Goal: Navigation & Orientation: Find specific page/section

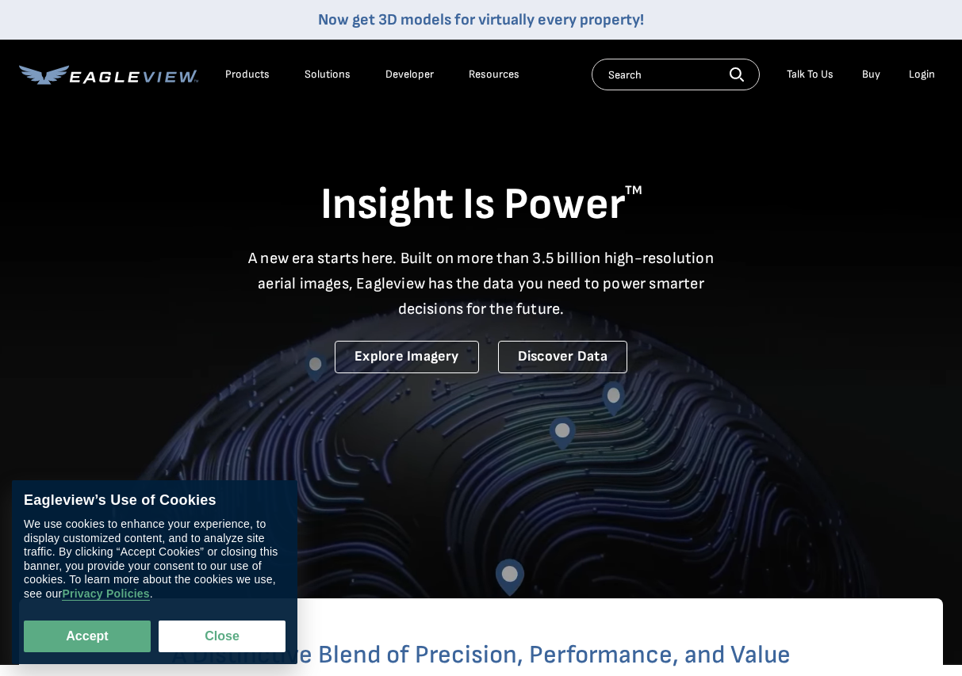
click at [923, 75] on div "Login" at bounding box center [921, 74] width 26 height 14
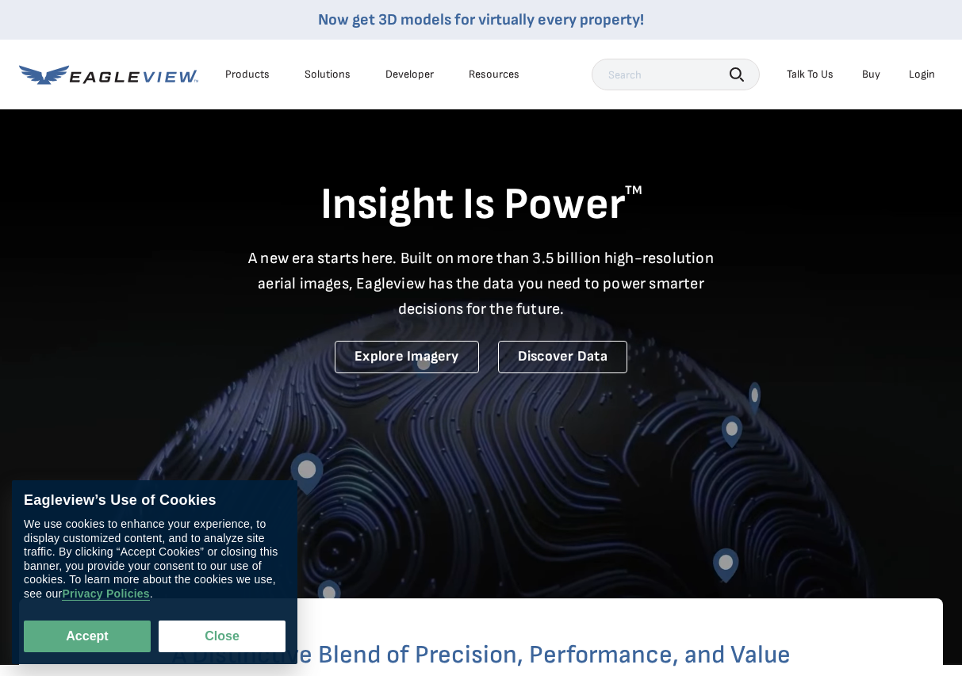
click at [924, 79] on div "Login" at bounding box center [921, 74] width 26 height 14
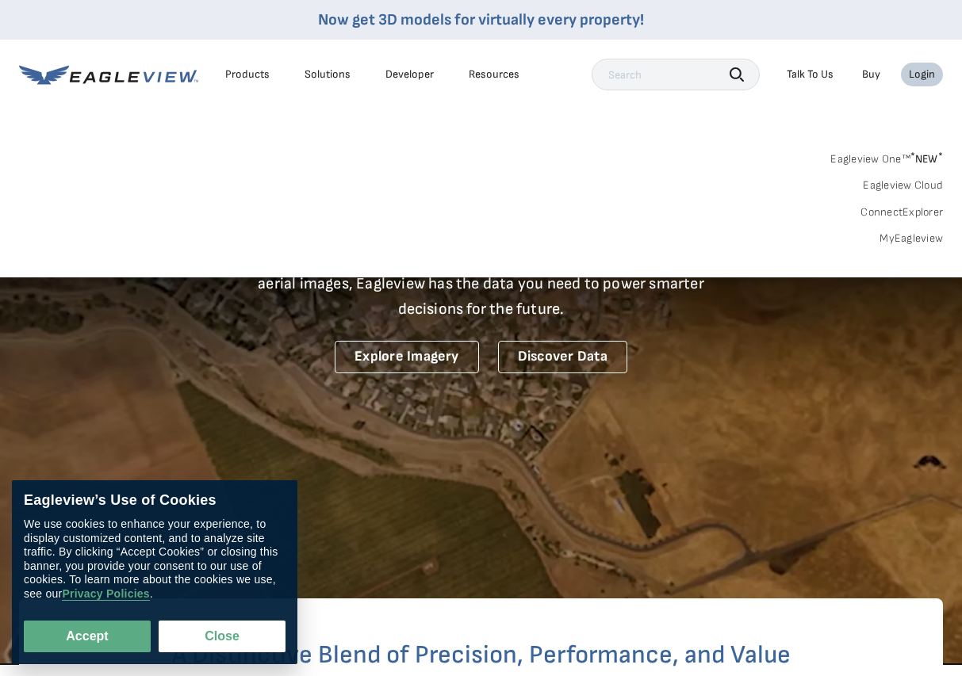
click at [924, 79] on div "Login" at bounding box center [921, 74] width 26 height 14
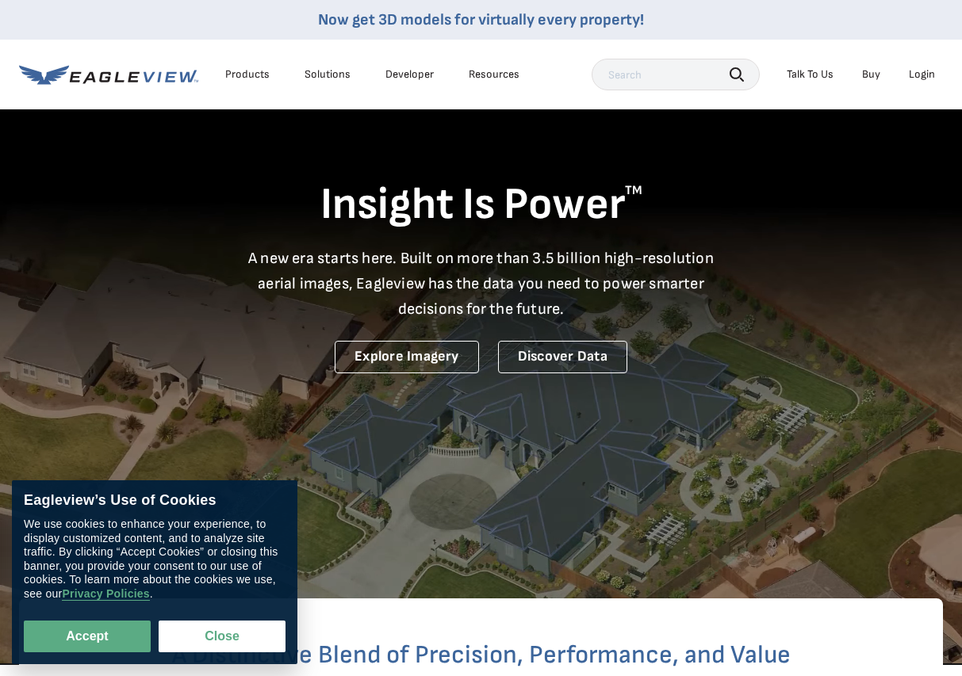
click at [924, 79] on div "Login" at bounding box center [921, 74] width 26 height 14
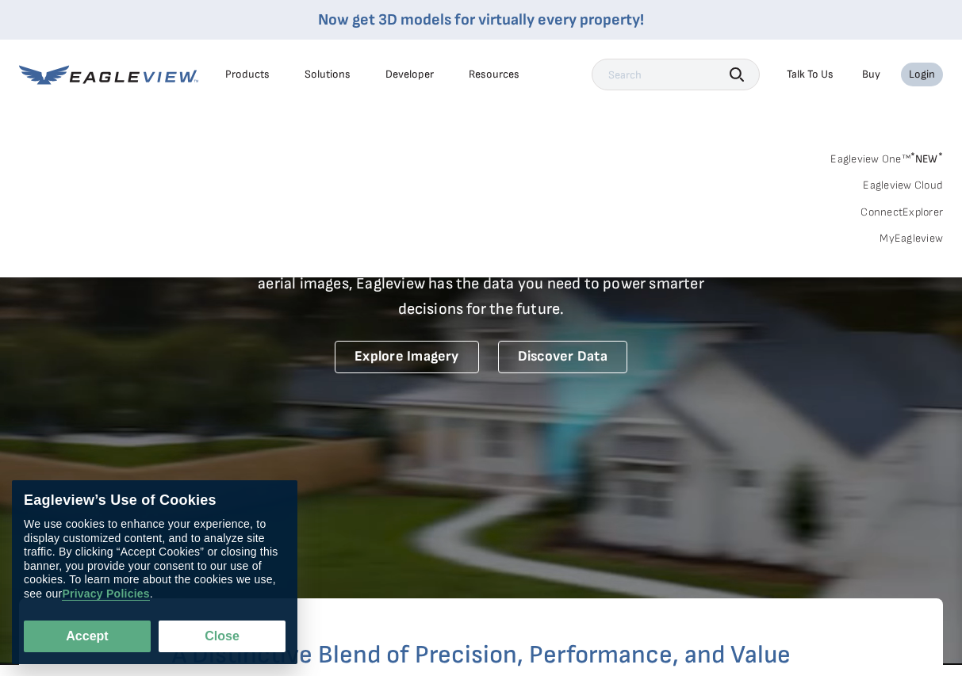
click at [927, 238] on link "MyEagleview" at bounding box center [910, 238] width 63 height 14
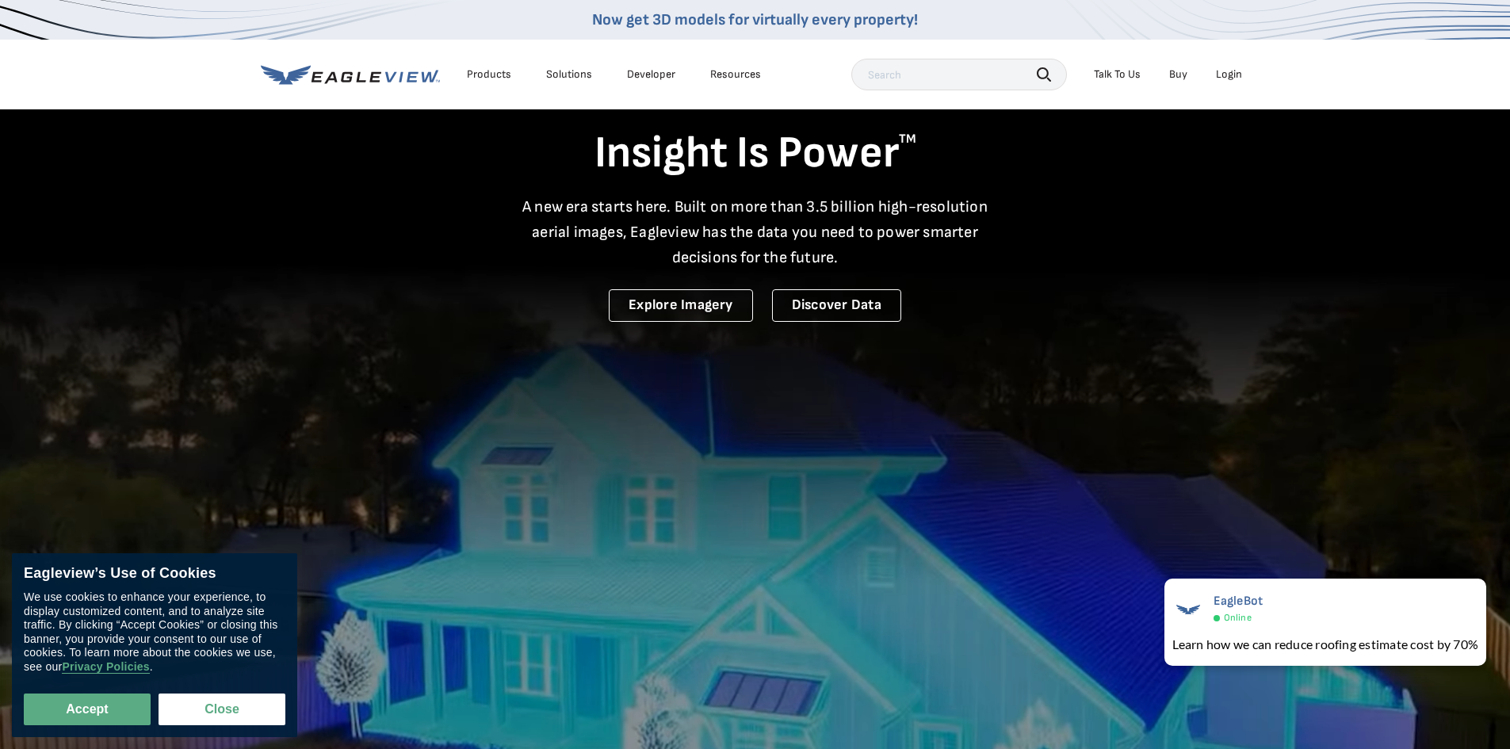
scroll to position [79, 0]
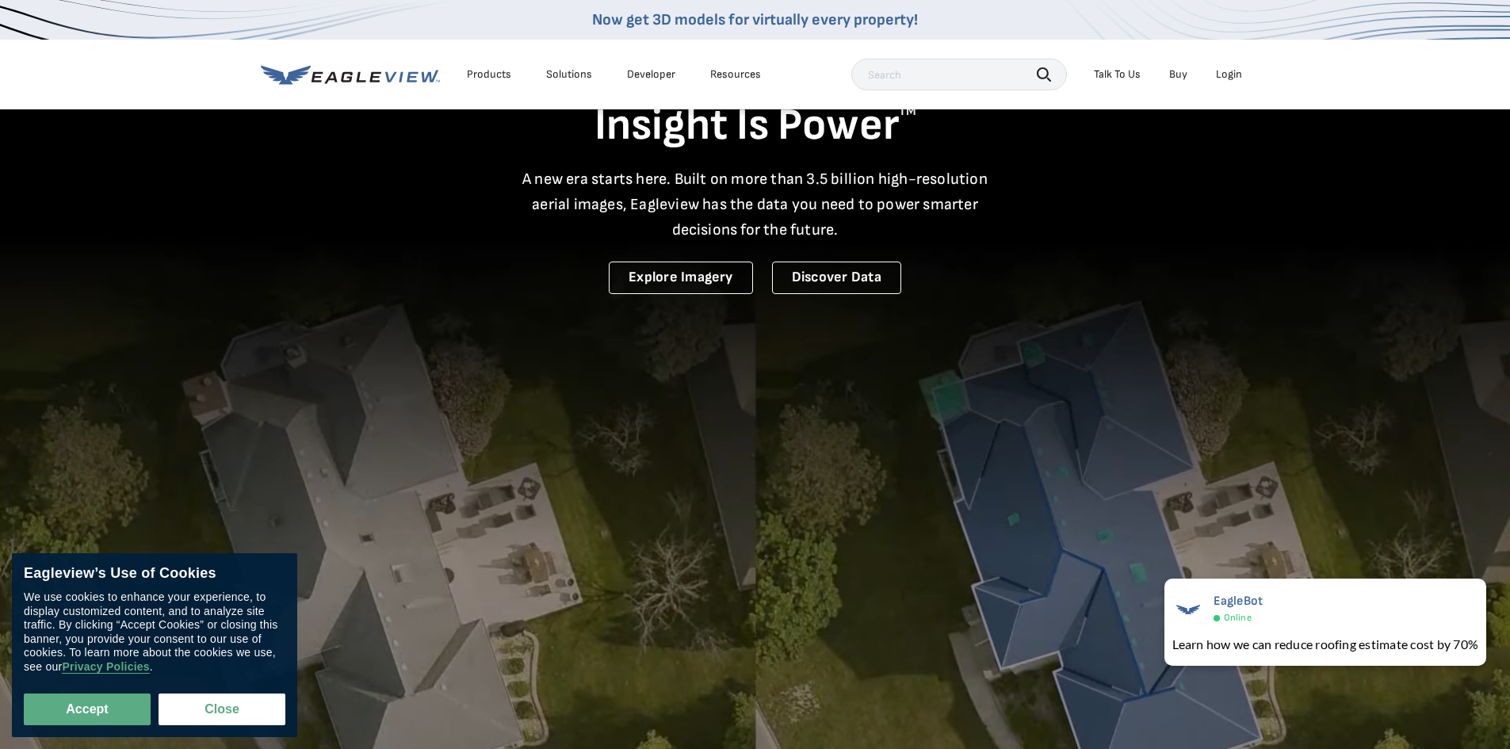
click at [961, 78] on div "Login" at bounding box center [1229, 74] width 26 height 14
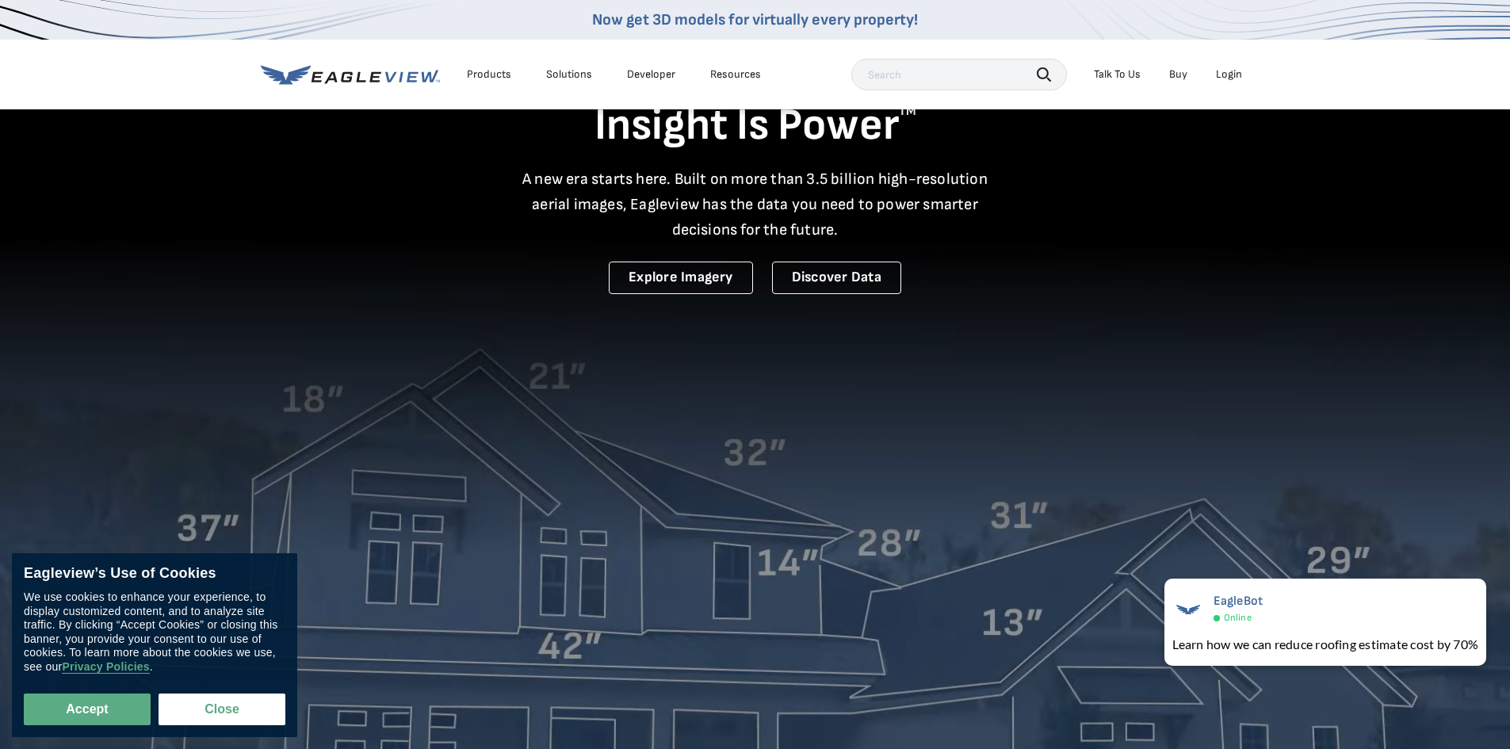
click at [961, 77] on div "Login" at bounding box center [1229, 74] width 26 height 14
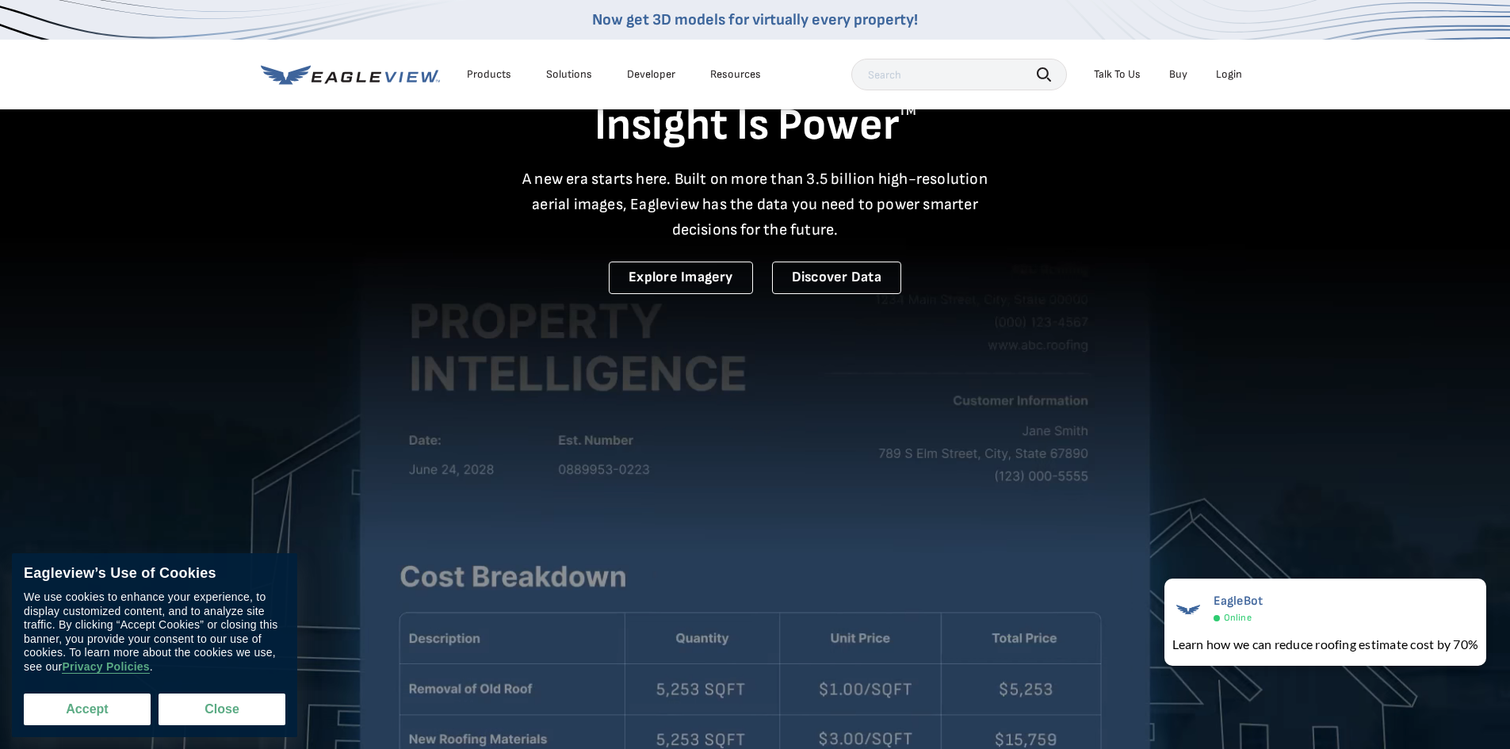
click at [102, 675] on button "Accept" at bounding box center [87, 710] width 127 height 32
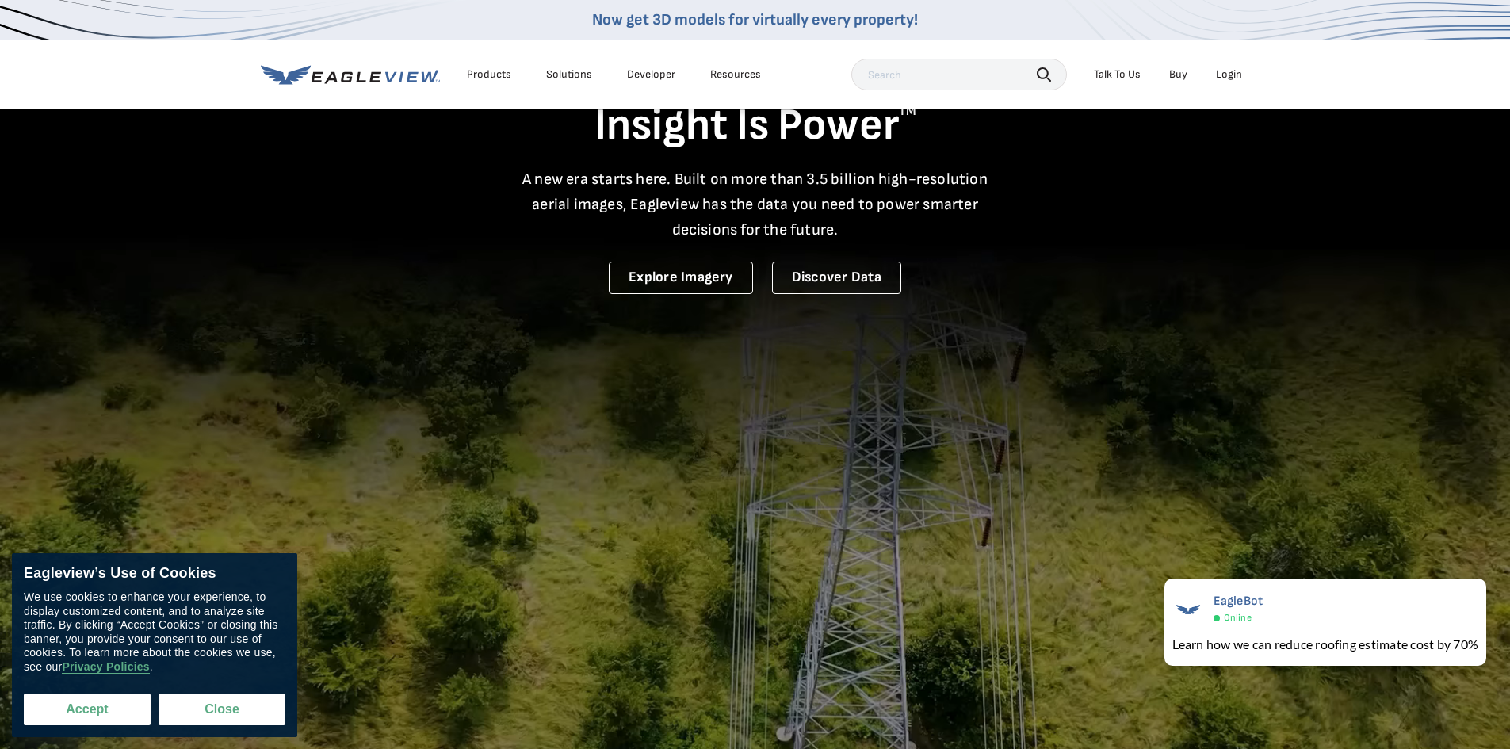
checkbox input "true"
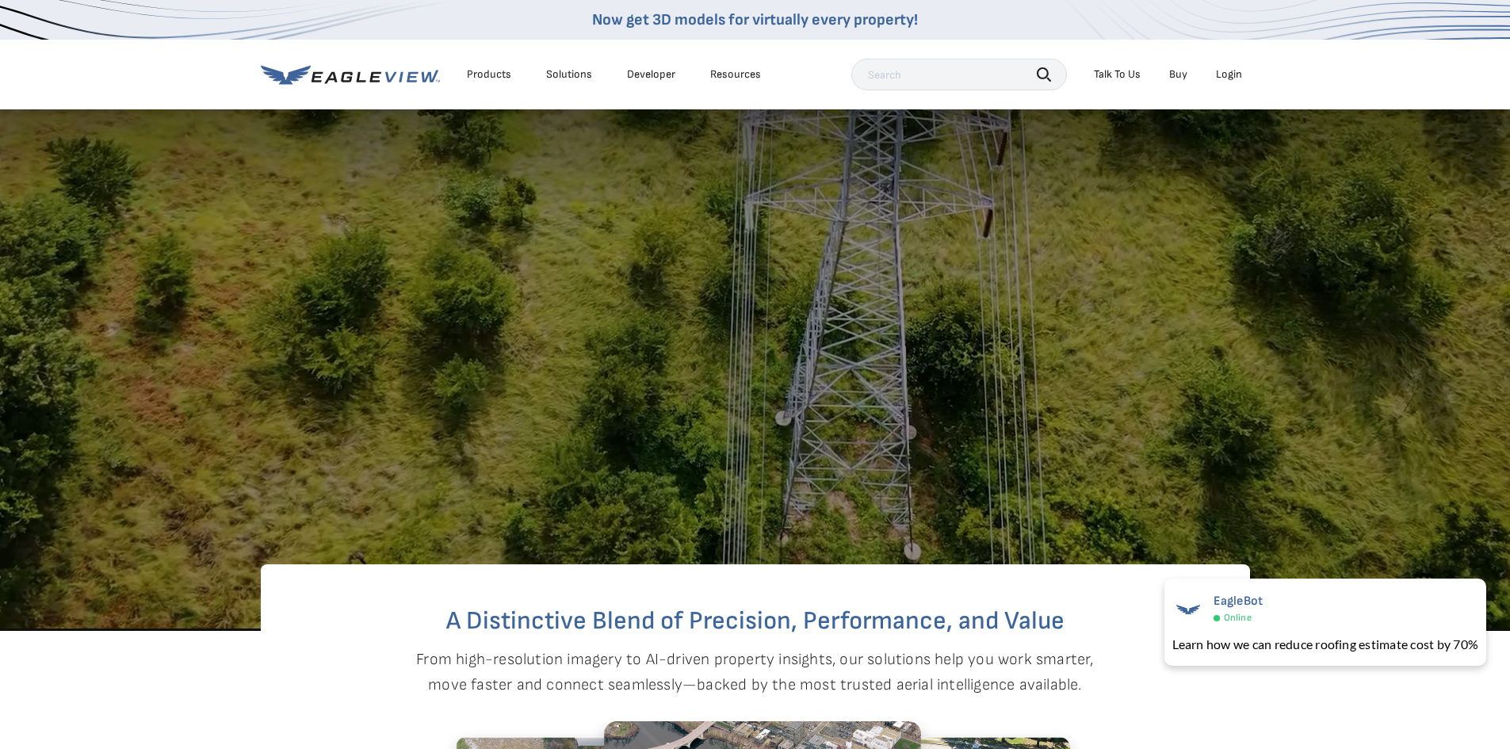
scroll to position [0, 0]
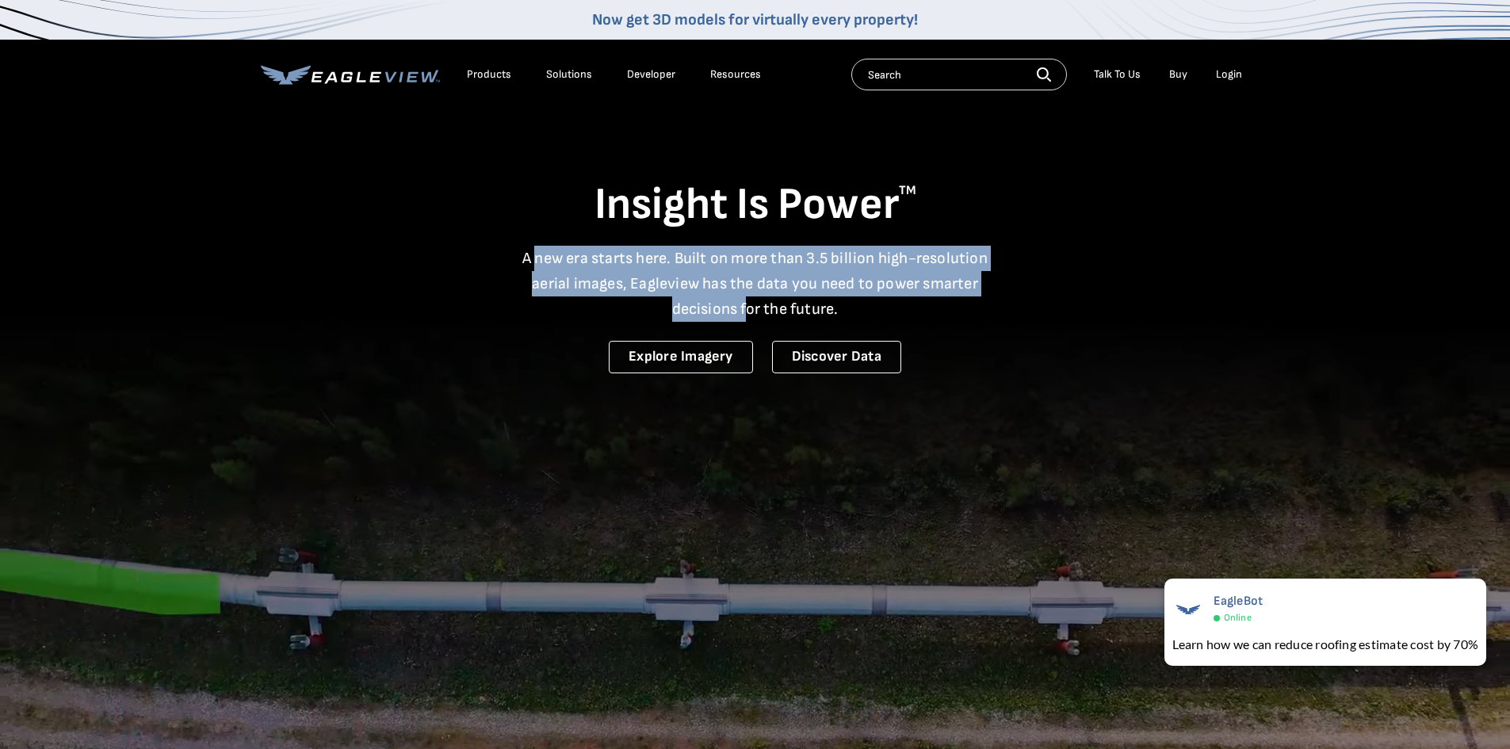
click at [499, 231] on div "Insight Is Power TM A new era starts here. Built on more than 3.5 billion high-…" at bounding box center [755, 241] width 989 height 266
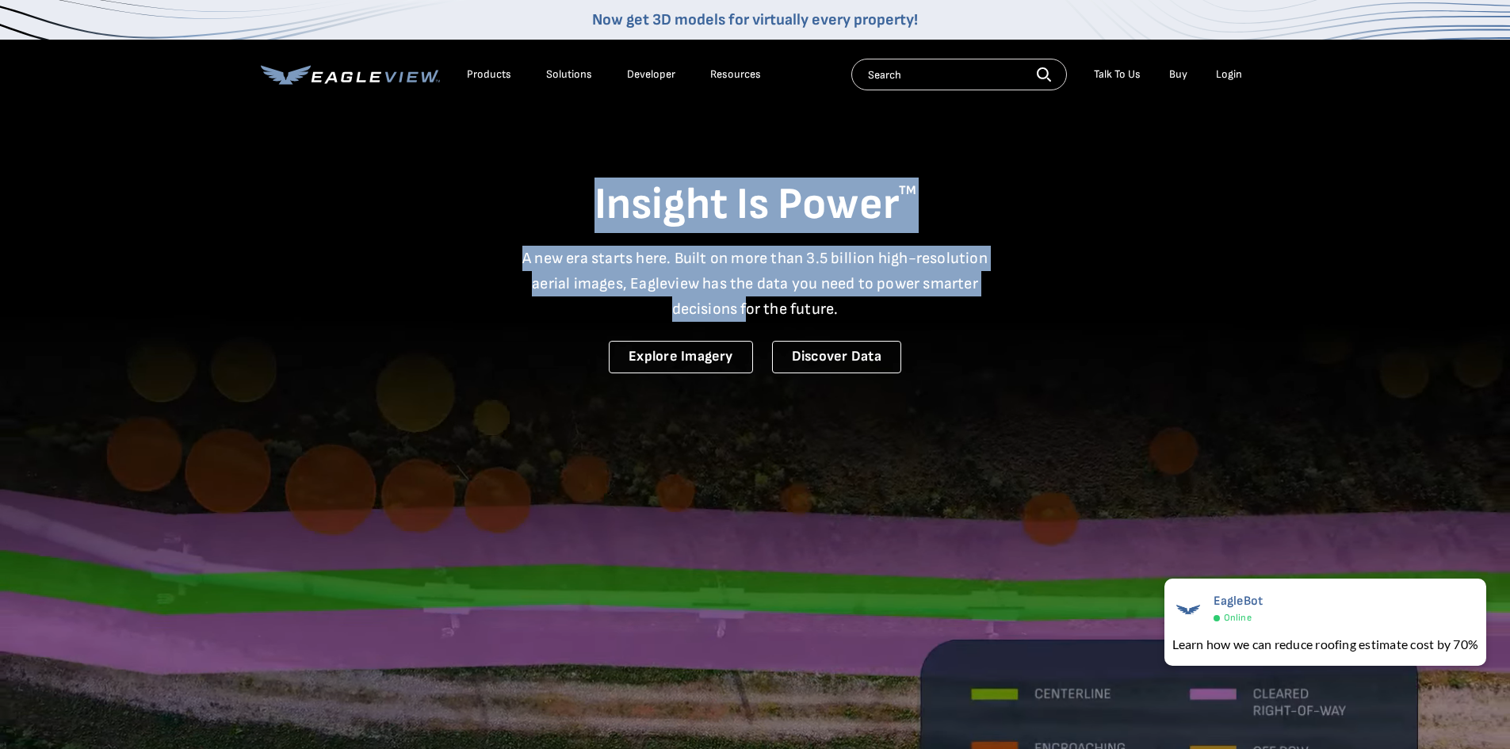
click at [533, 186] on h1 "Insight Is Power TM" at bounding box center [755, 205] width 989 height 55
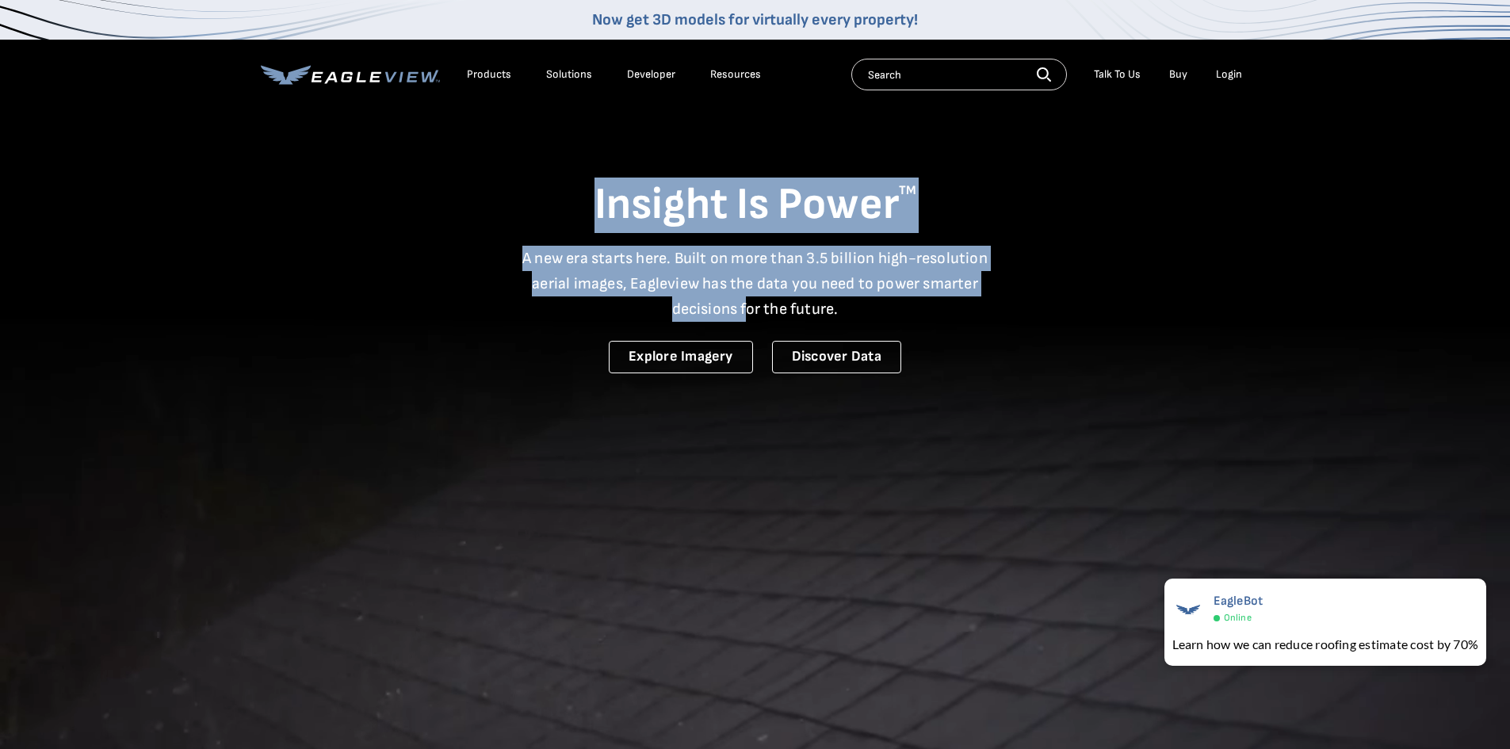
click at [561, 201] on h1 "Insight Is Power TM" at bounding box center [755, 205] width 989 height 55
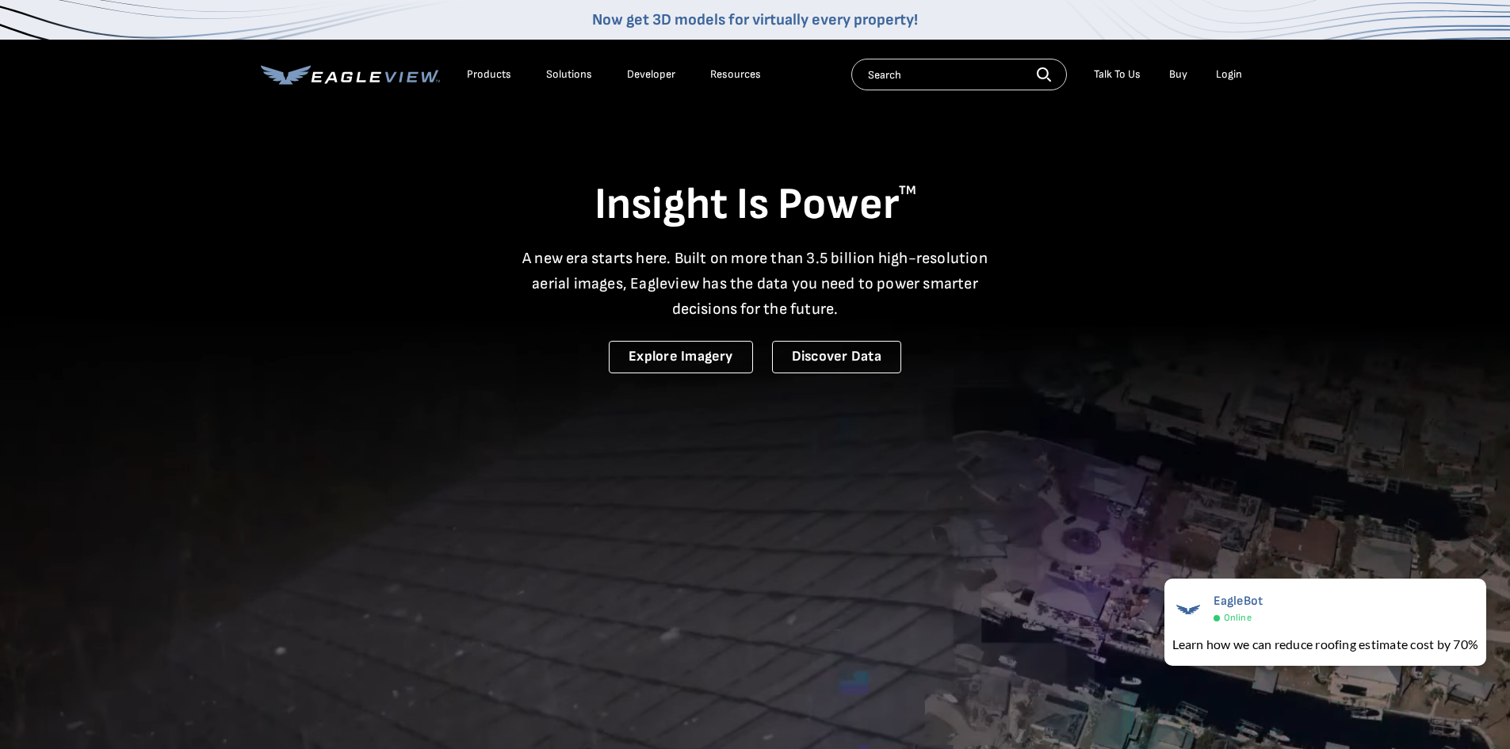
click at [961, 71] on div "Login" at bounding box center [1229, 74] width 26 height 14
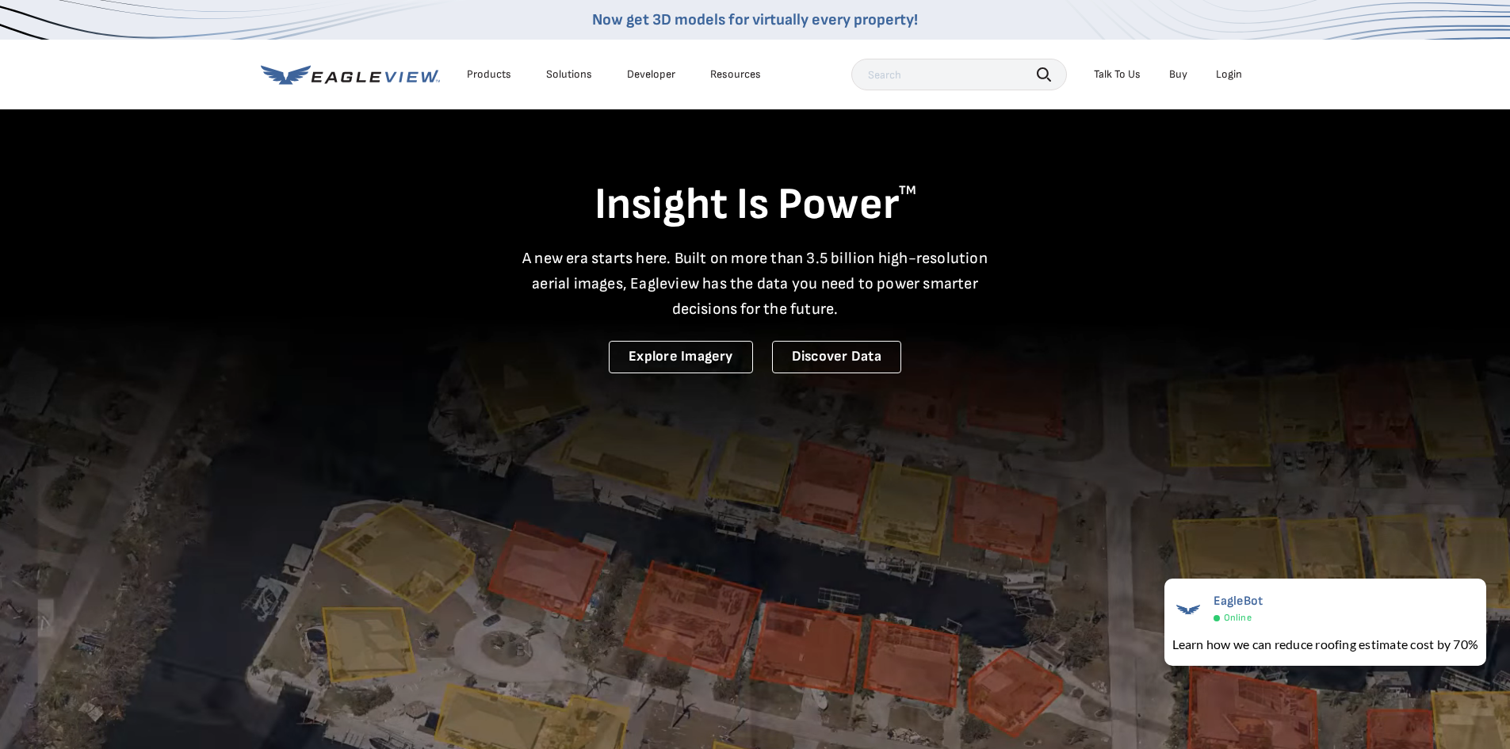
click at [493, 77] on div "Products" at bounding box center [489, 74] width 44 height 14
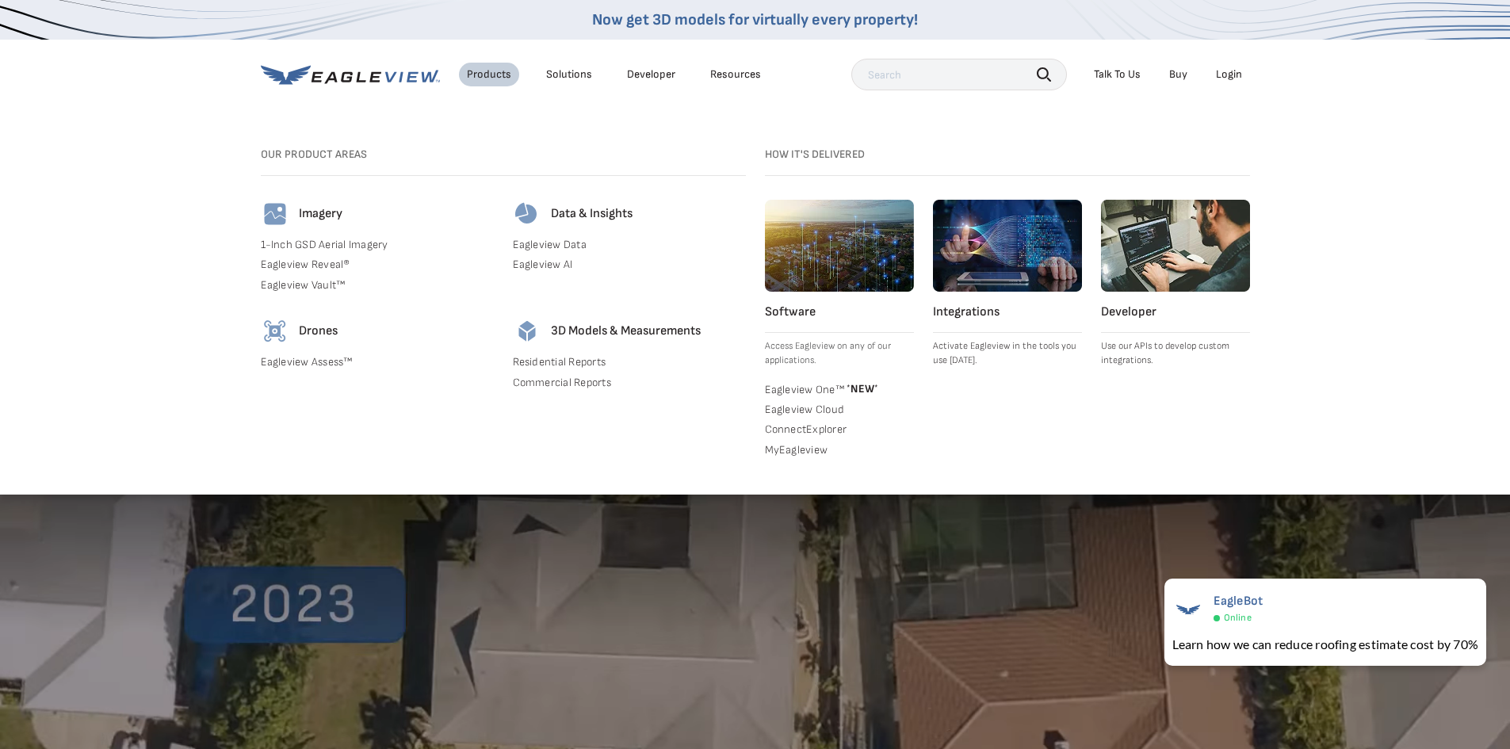
click at [545, 368] on link "Residential Reports" at bounding box center [629, 362] width 233 height 14
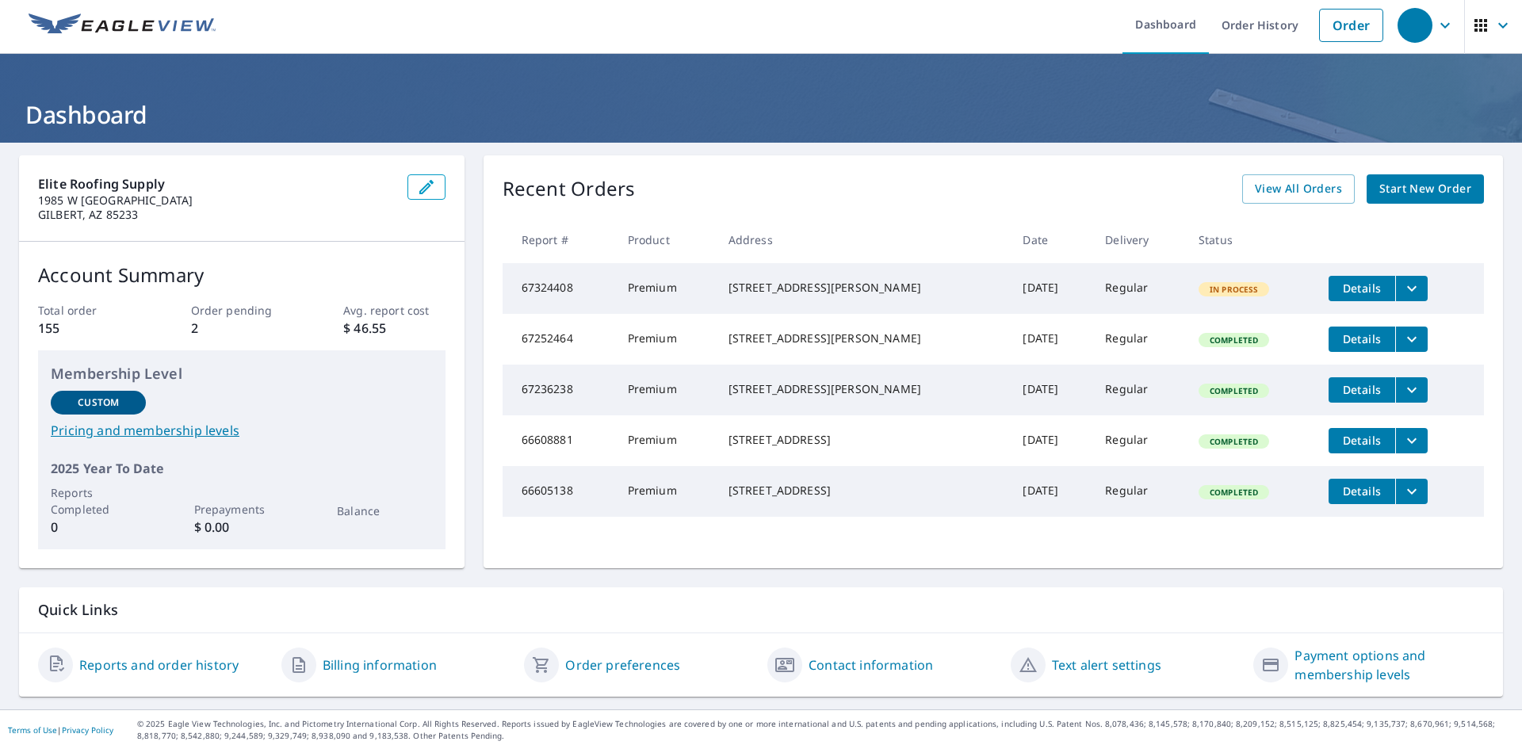
scroll to position [5, 0]
